Goal: Task Accomplishment & Management: Manage account settings

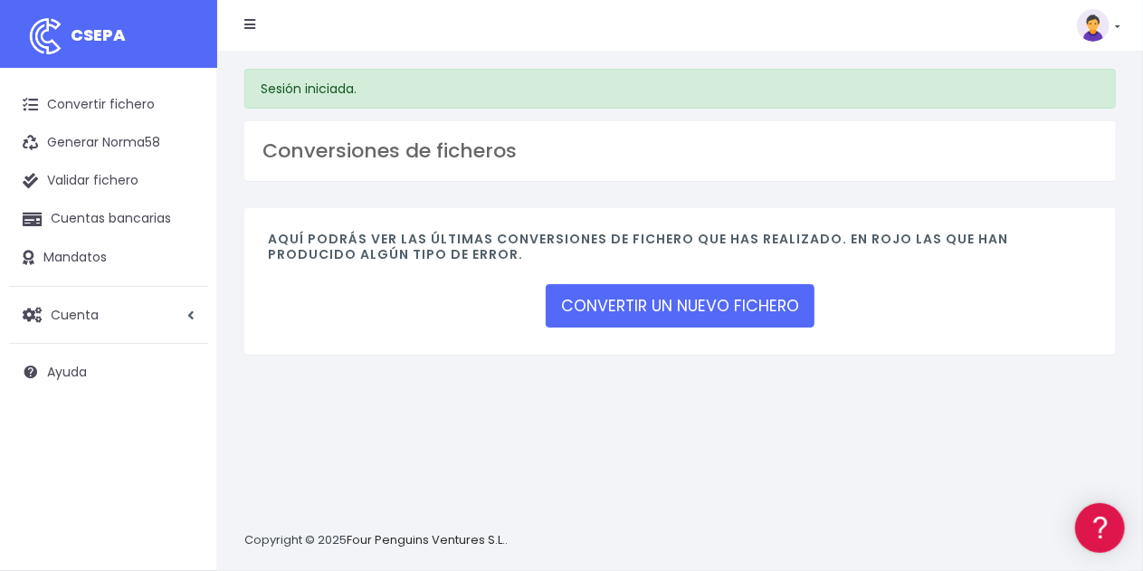
click at [1106, 33] on img at bounding box center [1093, 25] width 33 height 33
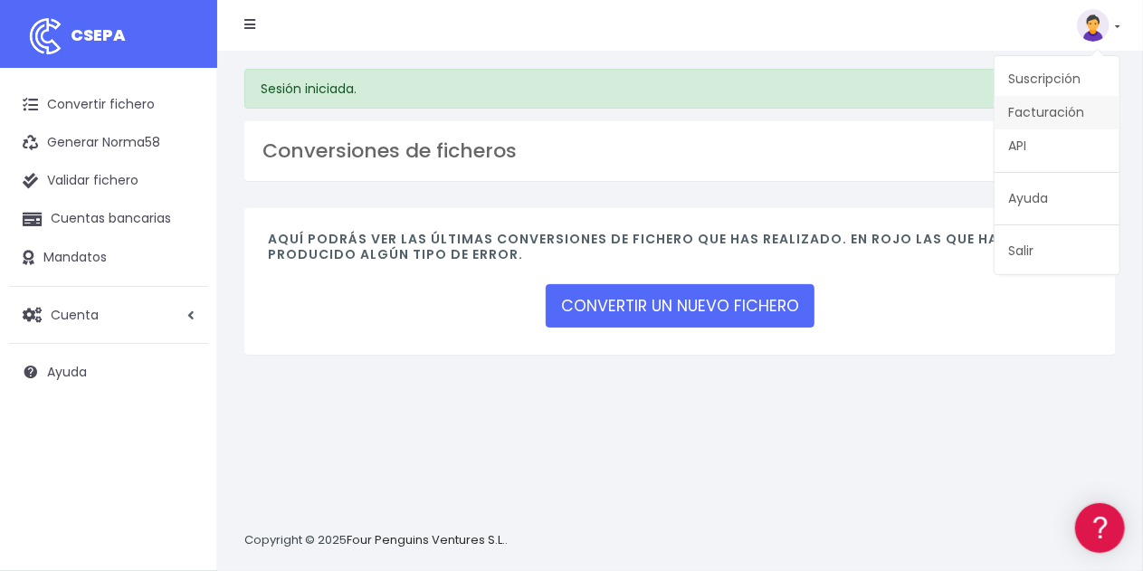
click at [1063, 117] on link "Facturación" at bounding box center [1057, 112] width 125 height 33
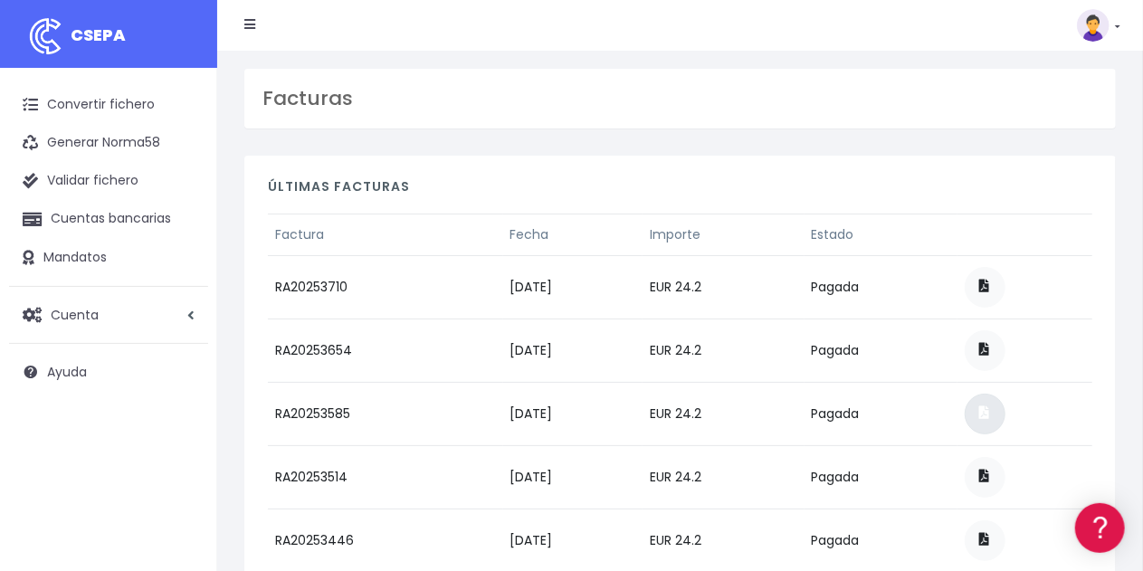
click at [1005, 408] on link at bounding box center [985, 414] width 41 height 41
click at [993, 342] on link at bounding box center [985, 350] width 41 height 41
click at [990, 280] on span at bounding box center [985, 286] width 10 height 13
